Goal: Task Accomplishment & Management: Use online tool/utility

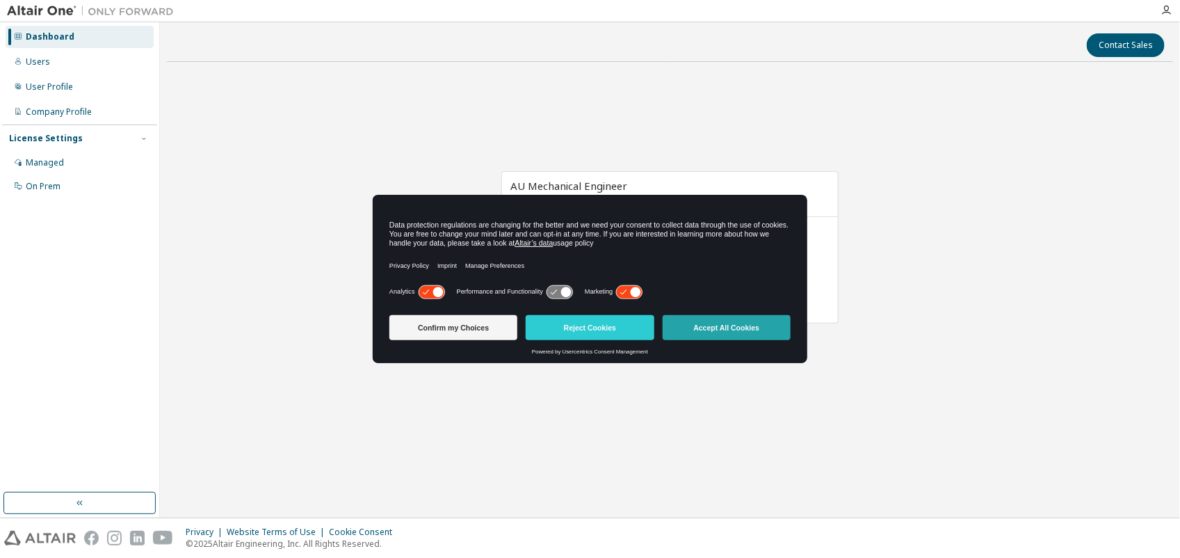
click at [707, 334] on button "Accept All Cookies" at bounding box center [727, 327] width 128 height 25
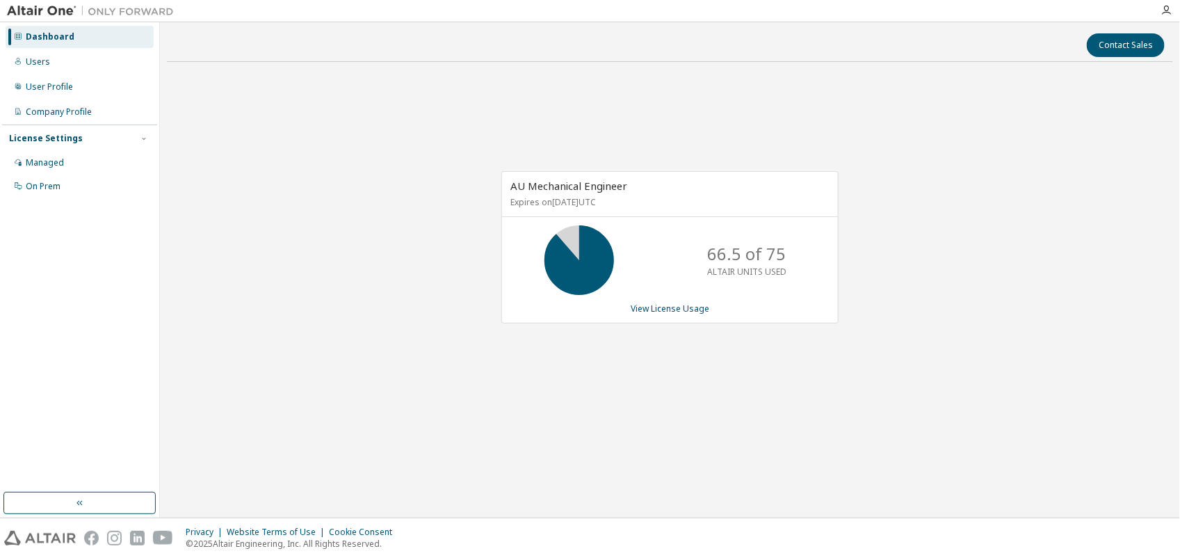
click at [343, 266] on div "AU Mechanical Engineer Expires on [DATE] UTC 66.5 of 75 ALTAIR UNITS USED View …" at bounding box center [670, 254] width 1007 height 362
click at [47, 90] on div "User Profile" at bounding box center [49, 86] width 47 height 11
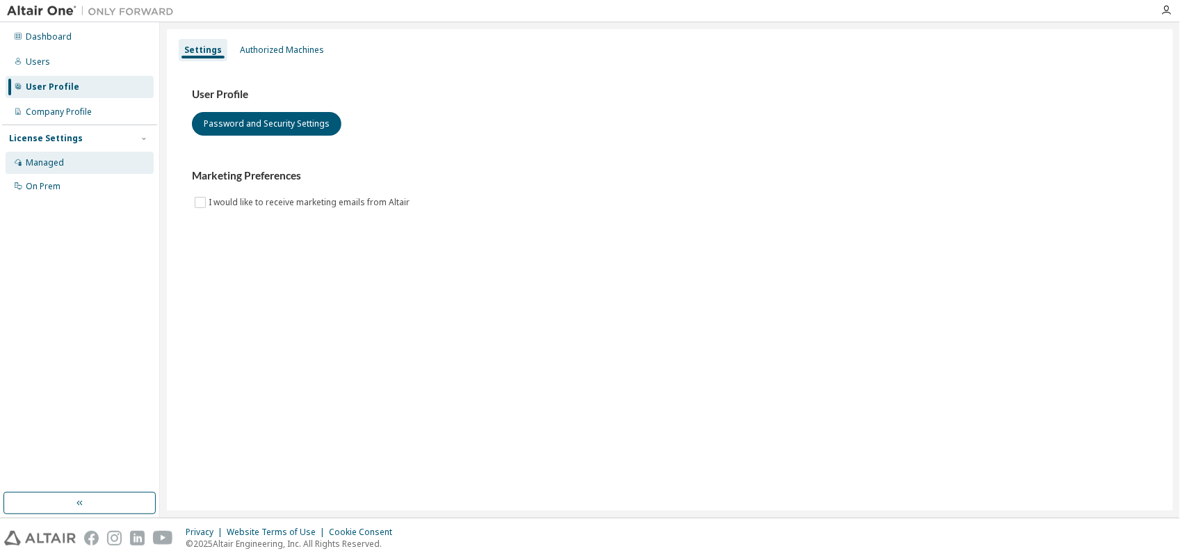
click at [44, 164] on div "Managed" at bounding box center [45, 162] width 38 height 11
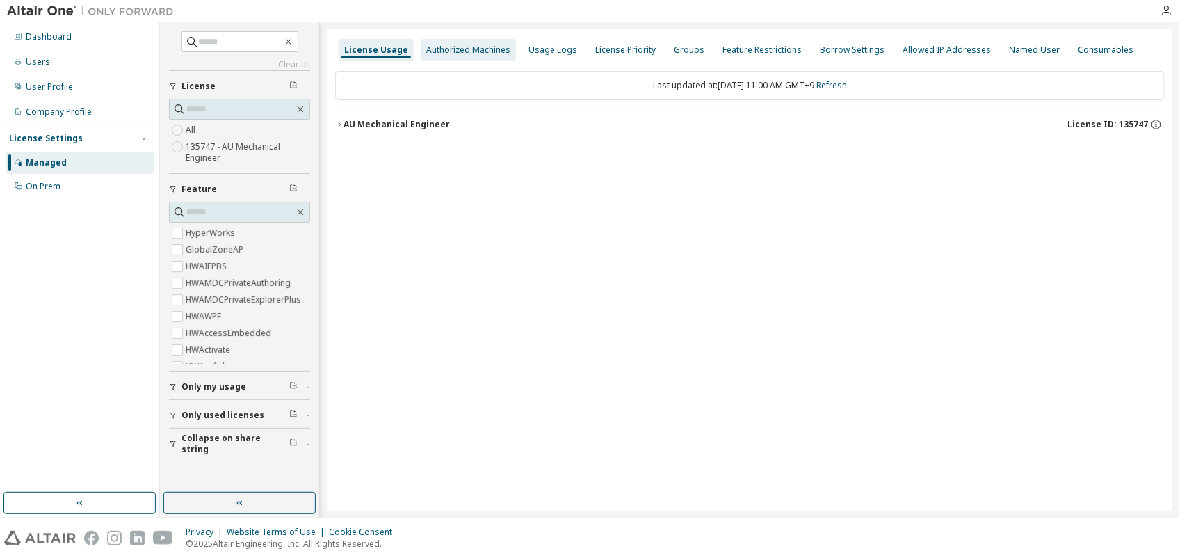
click at [463, 46] on div "Authorized Machines" at bounding box center [468, 50] width 84 height 11
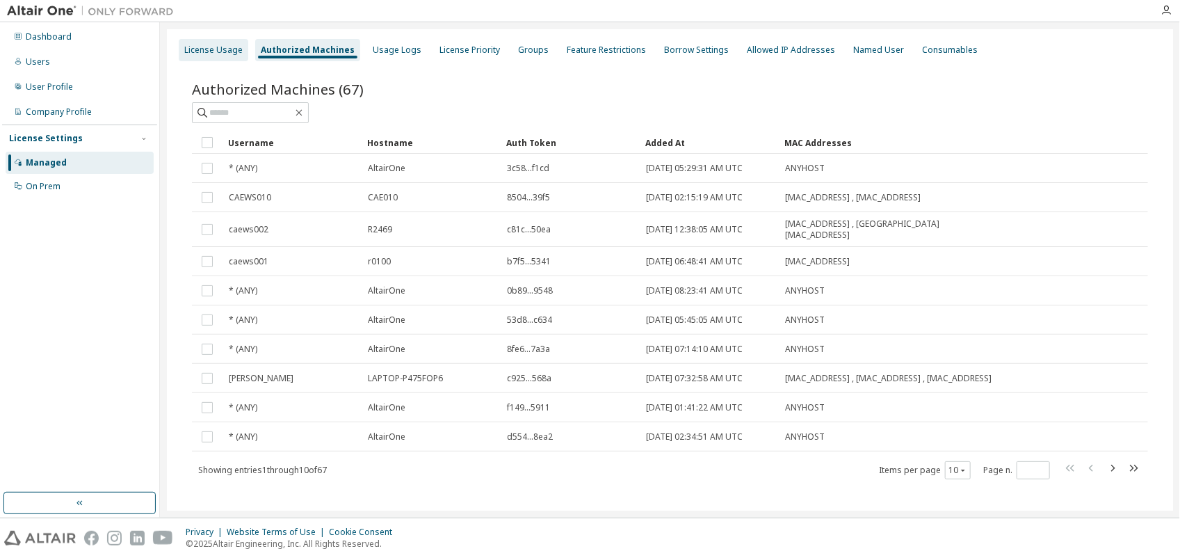
click at [209, 45] on div "License Usage" at bounding box center [213, 50] width 58 height 11
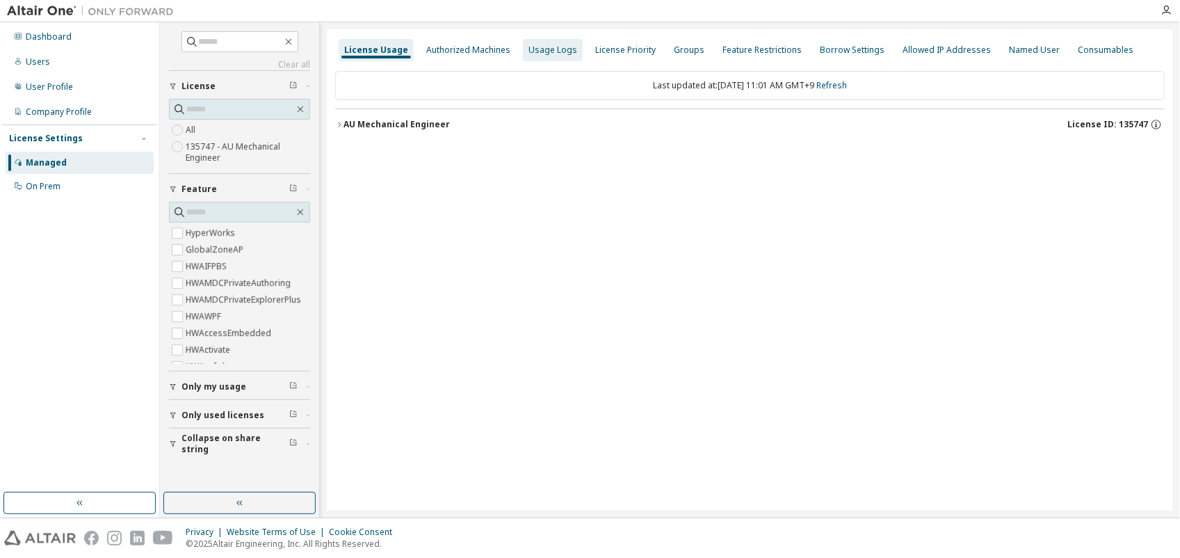
click at [536, 56] on div "Usage Logs" at bounding box center [553, 50] width 60 height 22
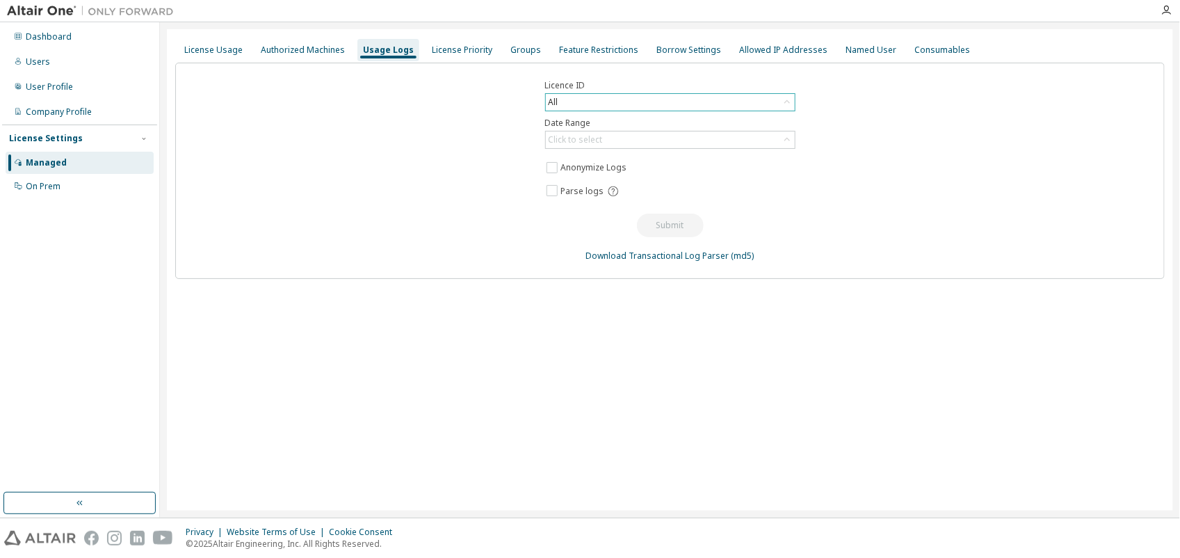
click at [602, 102] on div "All" at bounding box center [670, 102] width 249 height 17
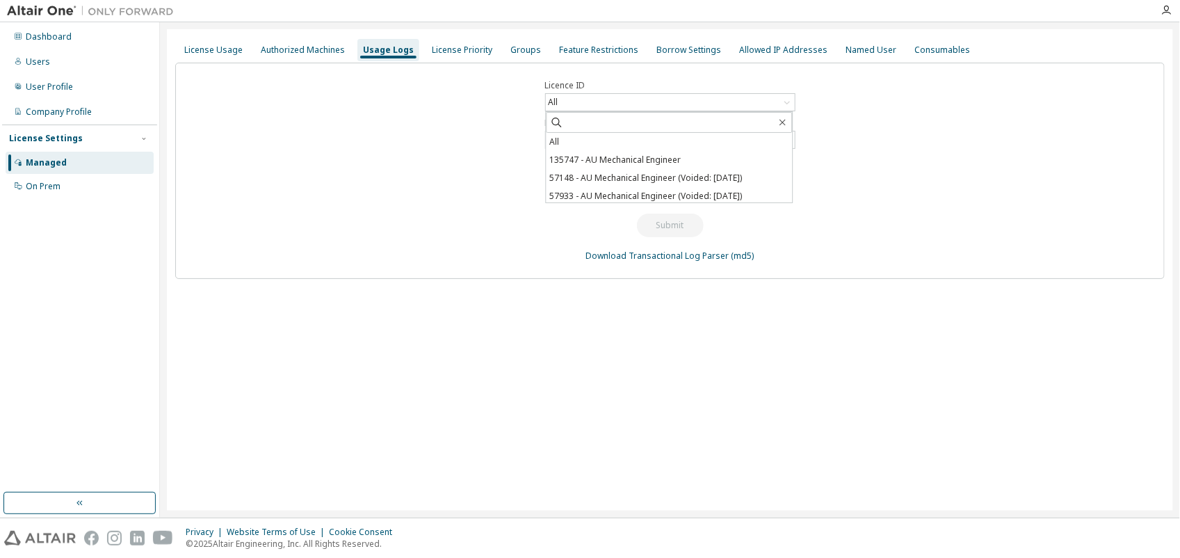
click at [867, 115] on div "Licence ID All All 135747 - AU Mechanical Engineer 57148 - AU Mechanical Engine…" at bounding box center [670, 171] width 990 height 216
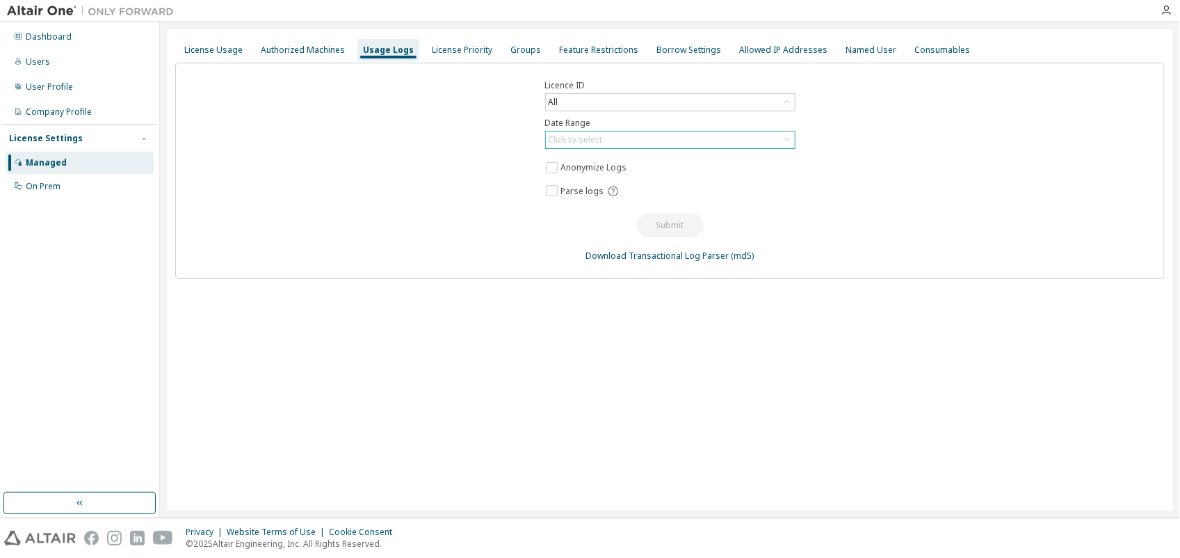
click at [647, 136] on div "Click to select" at bounding box center [670, 139] width 249 height 17
click at [602, 209] on li "Custom Date Range" at bounding box center [670, 216] width 246 height 18
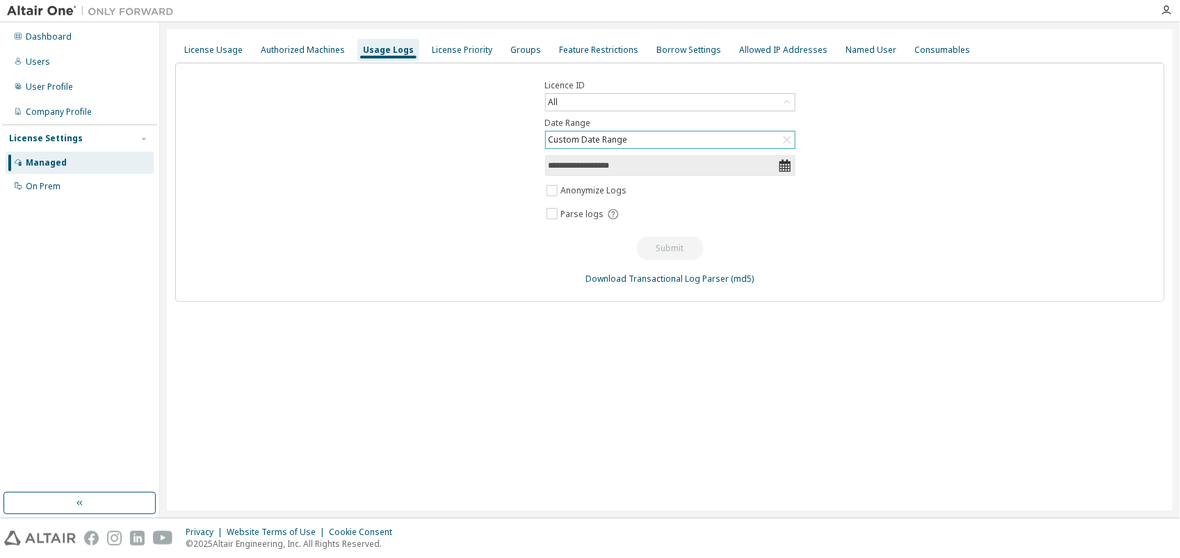
click at [787, 171] on icon at bounding box center [784, 165] width 11 height 13
click at [784, 163] on icon at bounding box center [784, 165] width 11 height 13
click at [694, 166] on input "**********" at bounding box center [664, 166] width 230 height 14
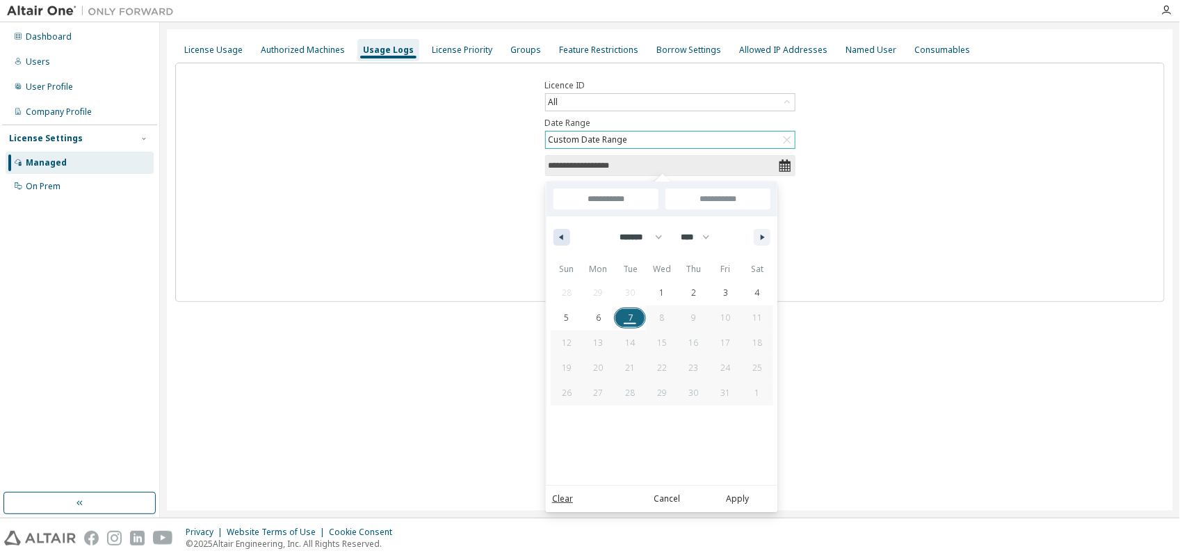
click at [568, 237] on button "button" at bounding box center [562, 237] width 17 height 17
select select "*"
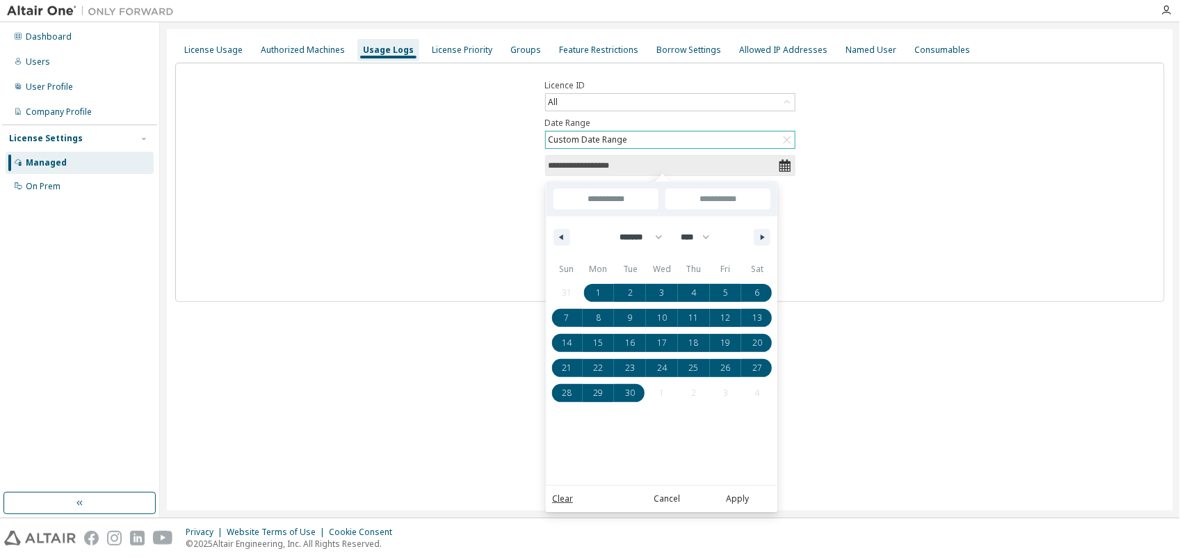
drag, startPoint x: 589, startPoint y: 289, endPoint x: 632, endPoint y: 392, distance: 111.0
click at [632, 392] on div "31 1 2 3 4 5 6 7 8 9 10 11 12 13 14 15 16 17 18 19 20 21 22 23 24 25 26 27 28 2…" at bounding box center [662, 342] width 223 height 125
type input "*"
type input "**********"
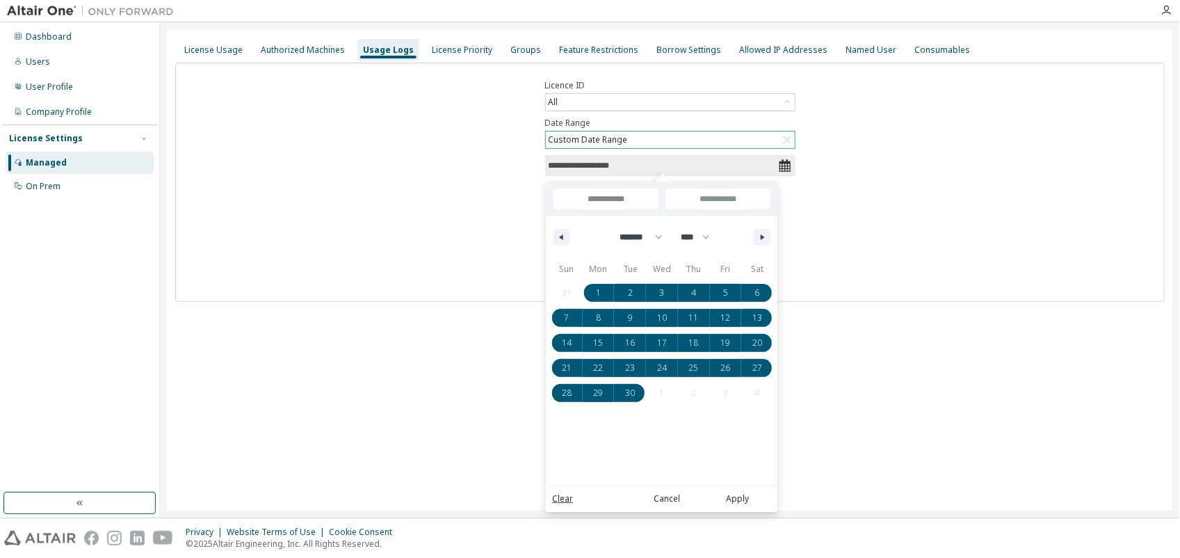
type input "**********"
click at [737, 502] on button "Apply" at bounding box center [738, 499] width 67 height 15
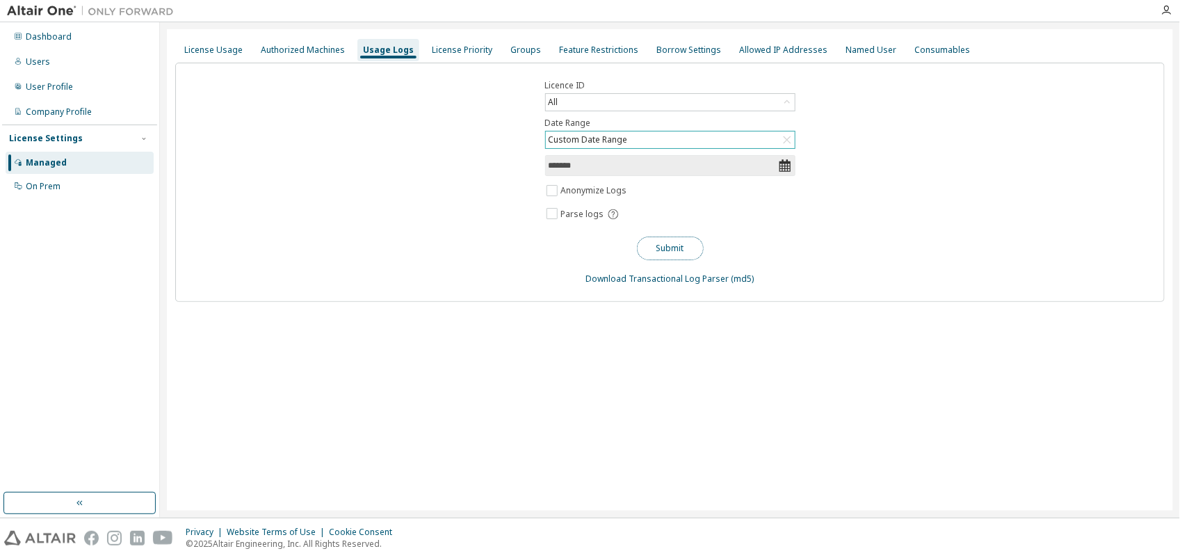
click at [680, 251] on button "Submit" at bounding box center [670, 249] width 67 height 24
click at [687, 255] on button "Submit" at bounding box center [670, 249] width 67 height 24
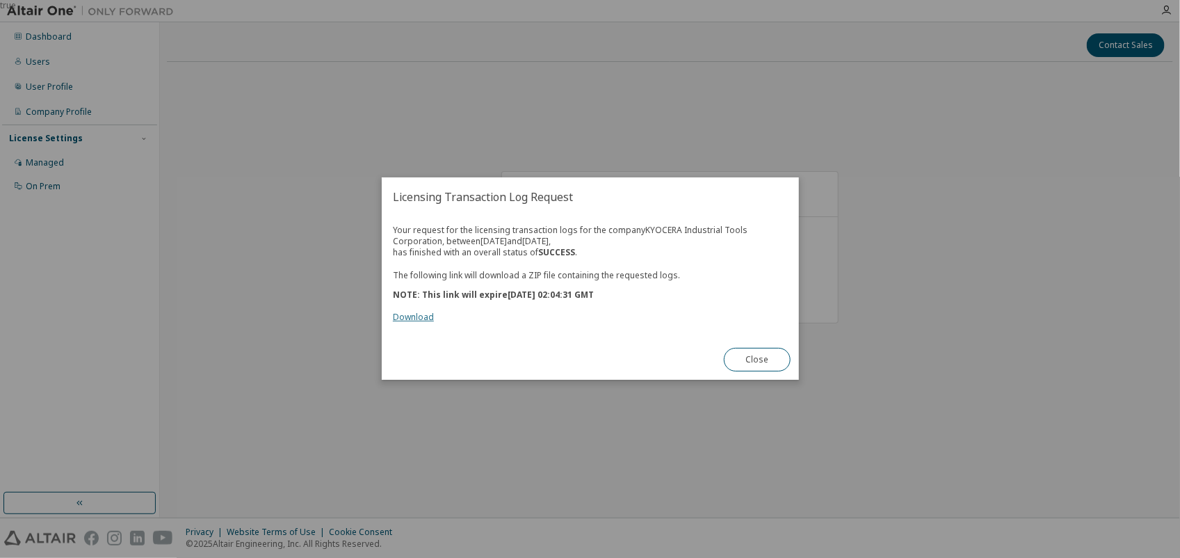
click at [415, 314] on link "Download" at bounding box center [413, 318] width 41 height 12
click at [753, 364] on button "Close" at bounding box center [757, 361] width 67 height 24
